Goal: Task Accomplishment & Management: Use online tool/utility

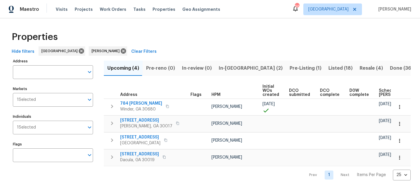
scroll to position [0, 64]
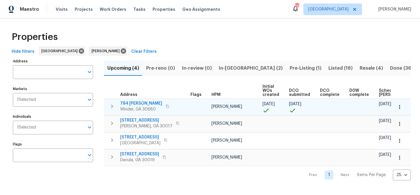
click at [135, 102] on span "784 [PERSON_NAME]" at bounding box center [141, 104] width 42 height 6
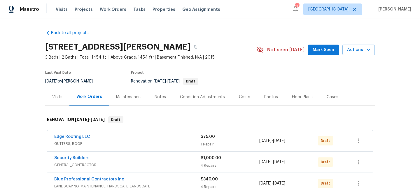
click at [329, 48] on span "Mark Seen" at bounding box center [324, 49] width 22 height 7
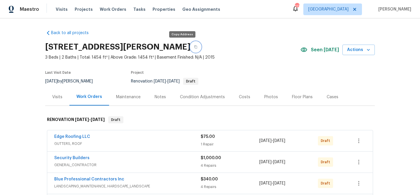
click at [194, 47] on icon "button" at bounding box center [195, 46] width 3 height 3
